Goal: Task Accomplishment & Management: Use online tool/utility

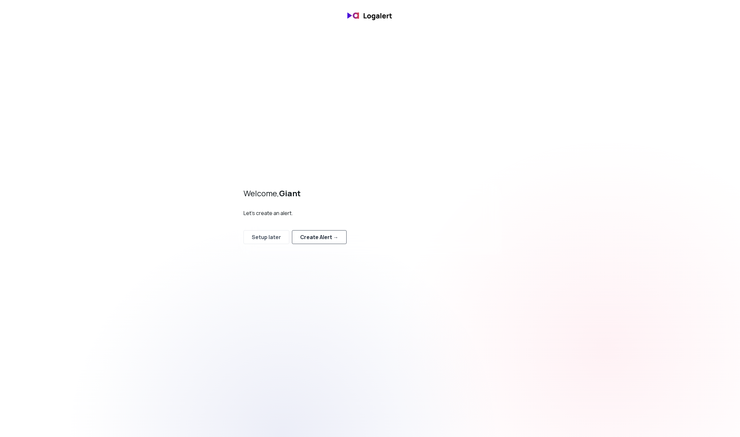
click at [313, 238] on div "Create Alert →" at bounding box center [319, 237] width 38 height 8
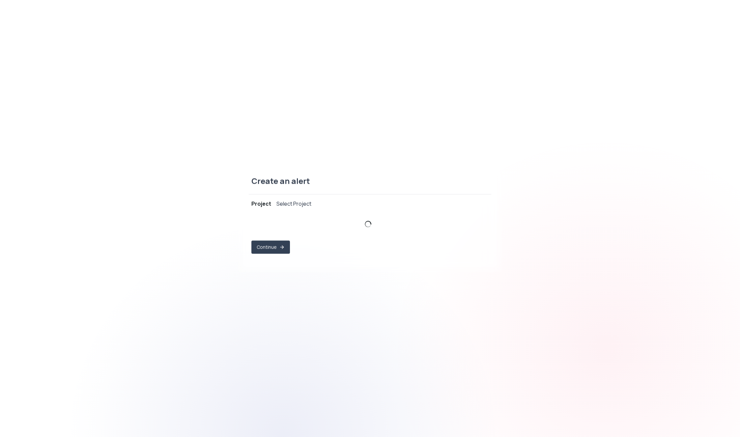
select select "prj_OuowJSTgXC4zZURP18MWX1Y336P8"
click at [310, 219] on div "bigfoot ," at bounding box center [366, 224] width 221 height 13
click at [270, 247] on button "Continue" at bounding box center [271, 247] width 39 height 13
select select "message"
select select "CONTAINS"
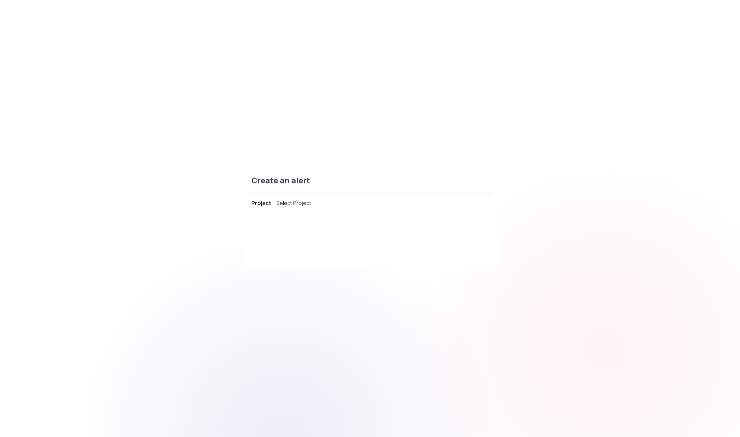
select select "OR"
select select "message"
select select "CONTAINS"
select select "AND"
select select "source"
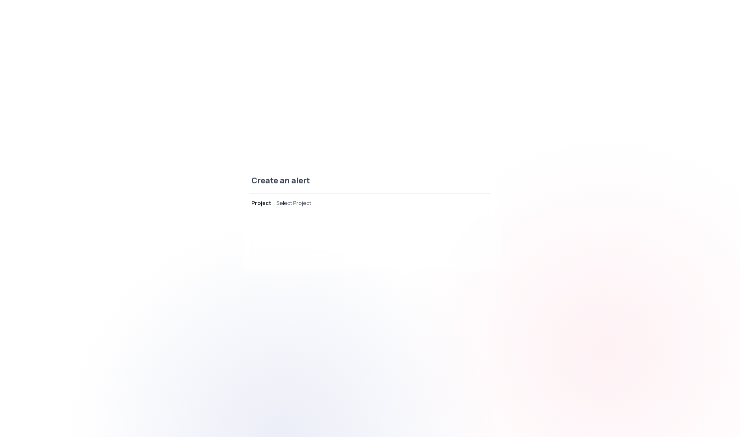
select select "NOT_EQUALS"
select select "build"
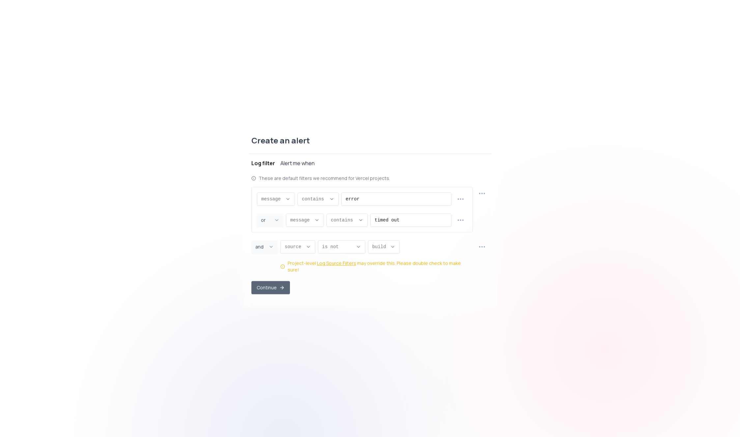
click at [275, 286] on button "Continue" at bounding box center [271, 287] width 39 height 13
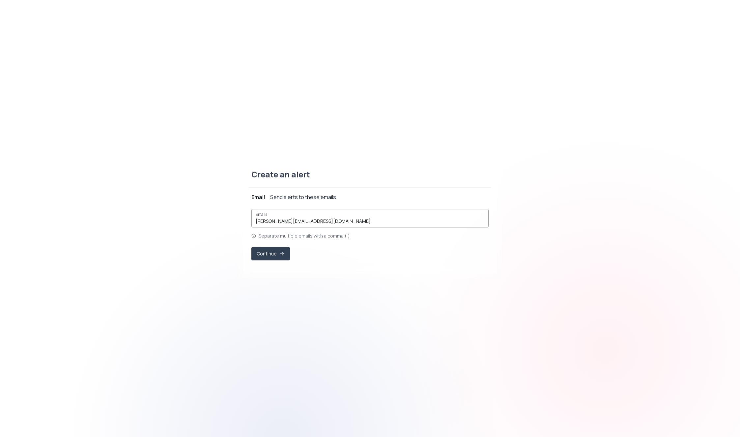
click at [302, 210] on div "Emails jens@pocker.se" at bounding box center [370, 218] width 237 height 18
drag, startPoint x: 269, startPoint y: 221, endPoint x: 345, endPoint y: 221, distance: 76.1
click at [345, 221] on input "[PERSON_NAME][EMAIL_ADDRESS][DOMAIN_NAME]" at bounding box center [370, 221] width 229 height 7
type input "[PERSON_NAME][EMAIL_ADDRESS][DOMAIN_NAME]"
click at [355, 256] on div "Continue" at bounding box center [370, 253] width 237 height 13
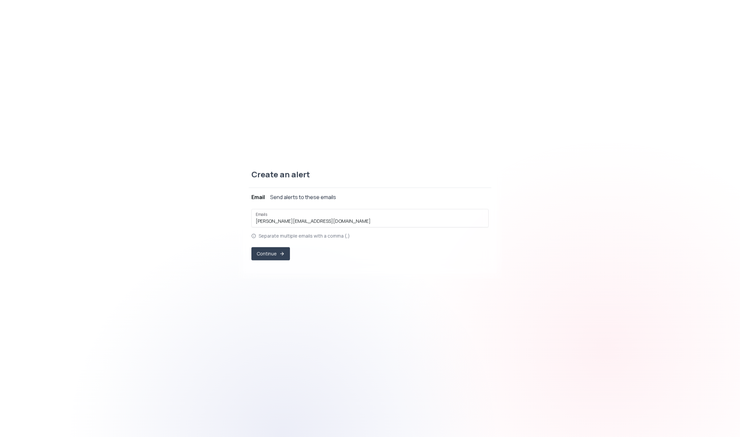
click at [238, 251] on div "Create an alert Project bigfoot Log filter ( (log message contains "error") OR …" at bounding box center [370, 219] width 264 height 120
click at [263, 254] on button "Continue" at bounding box center [271, 253] width 39 height 13
click at [284, 229] on div "10 minutes" at bounding box center [274, 228] width 28 height 8
click at [272, 256] on button "Continue" at bounding box center [271, 254] width 39 height 13
click at [271, 261] on div "Save" at bounding box center [370, 255] width 243 height 23
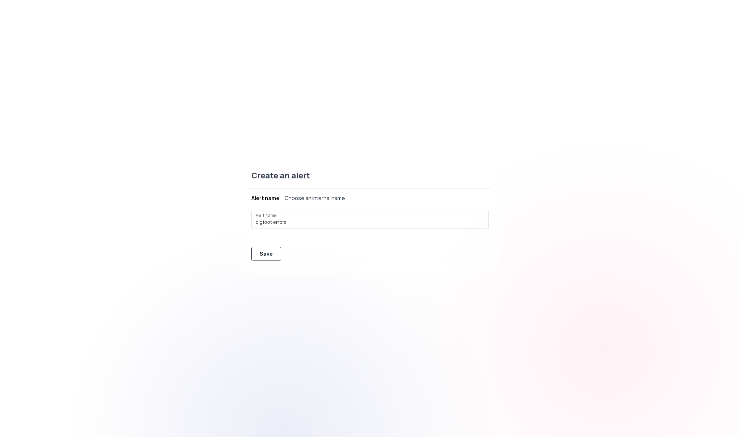
click at [266, 252] on div "Save" at bounding box center [266, 254] width 13 height 8
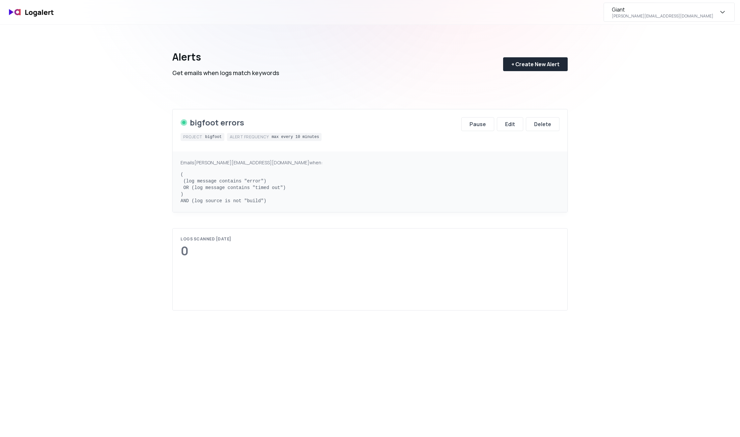
click at [731, 8] on div "Giant [PERSON_NAME][EMAIL_ADDRESS][DOMAIN_NAME]" at bounding box center [669, 12] width 131 height 19
click at [663, 65] on div "Subscription" at bounding box center [669, 62] width 131 height 16
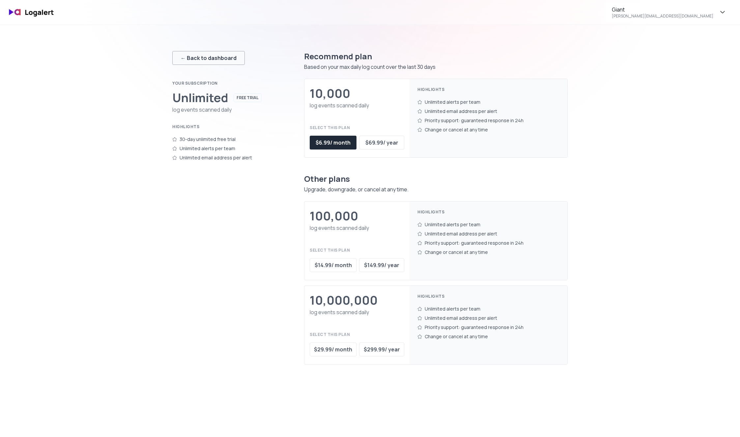
click at [201, 62] on button "← Back to dashboard" at bounding box center [208, 58] width 73 height 14
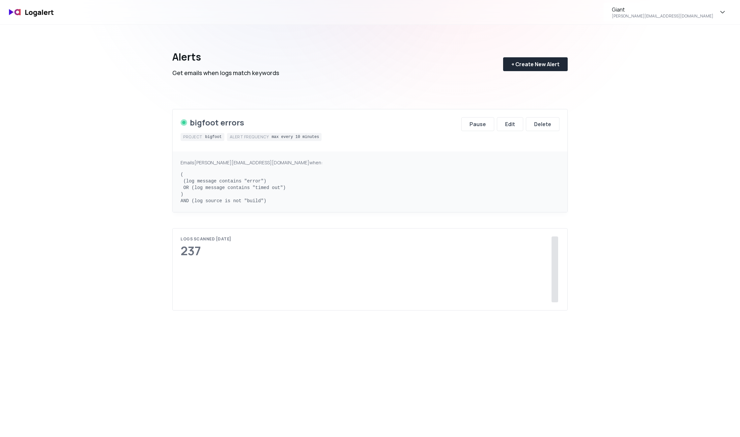
click at [142, 99] on div "Alerts Get emails when logs match keywords + Create New Alert bigfoot errors Pr…" at bounding box center [370, 243] width 475 height 437
click at [575, 74] on div "Alerts Get emails when logs match keywords + Create New Alert bigfoot errors Pr…" at bounding box center [370, 243] width 475 height 437
click at [611, 58] on div "Giant [EMAIL_ADDRESS][DOMAIN_NAME] Alerts Get emails when logs match keywords +…" at bounding box center [370, 356] width 740 height 713
